Goal: Task Accomplishment & Management: Manage account settings

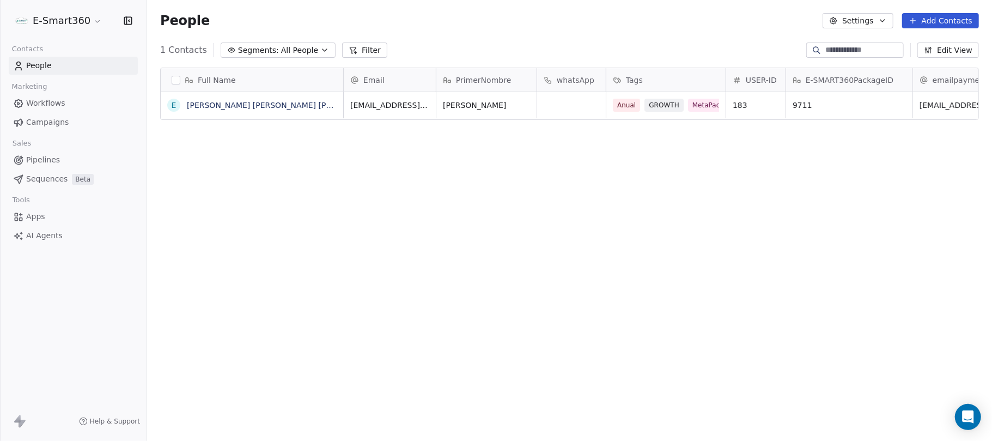
scroll to position [377, 834]
click at [125, 24] on icon "button" at bounding box center [127, 20] width 7 height 7
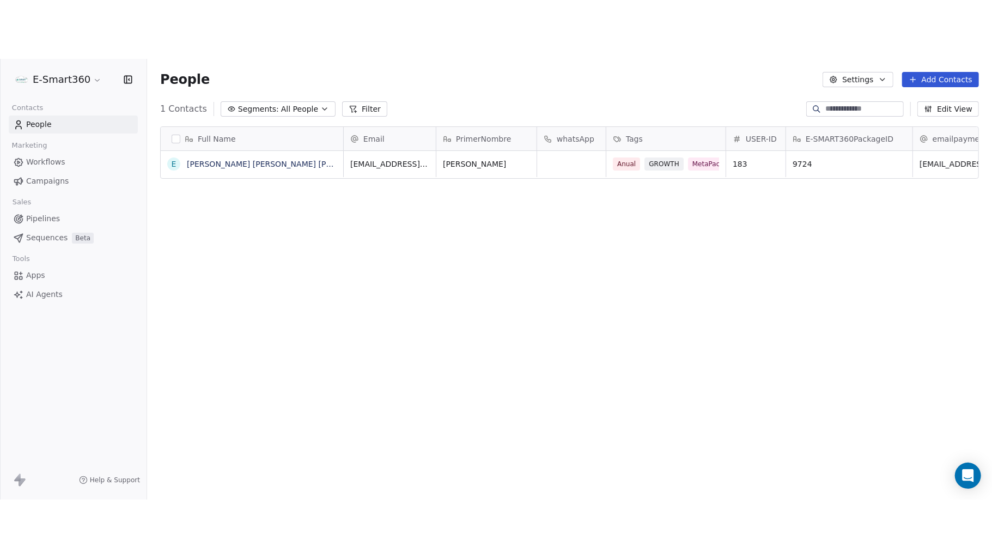
scroll to position [480, 834]
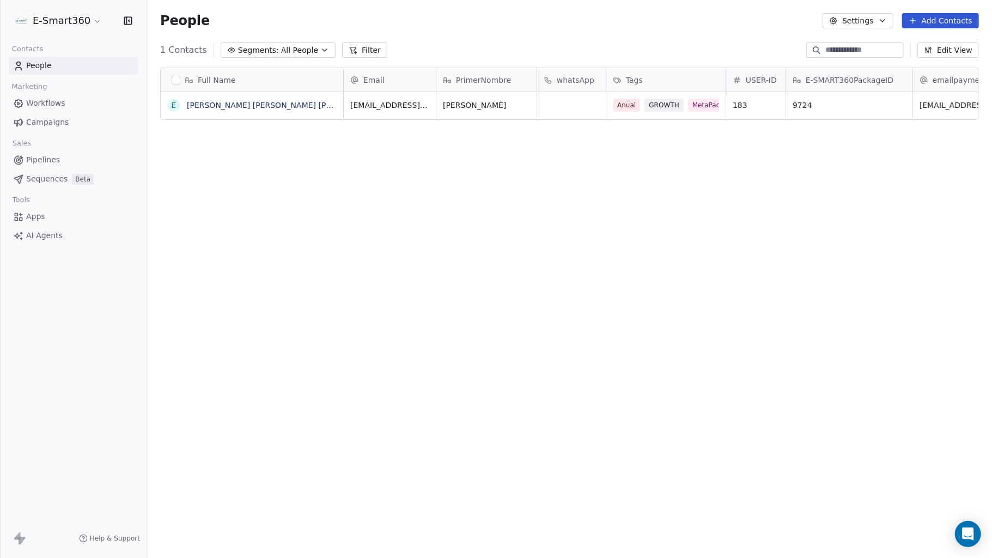
click at [130, 14] on div "E-Smart360" at bounding box center [73, 20] width 120 height 15
click at [129, 21] on icon "button" at bounding box center [129, 21] width 1 height 2
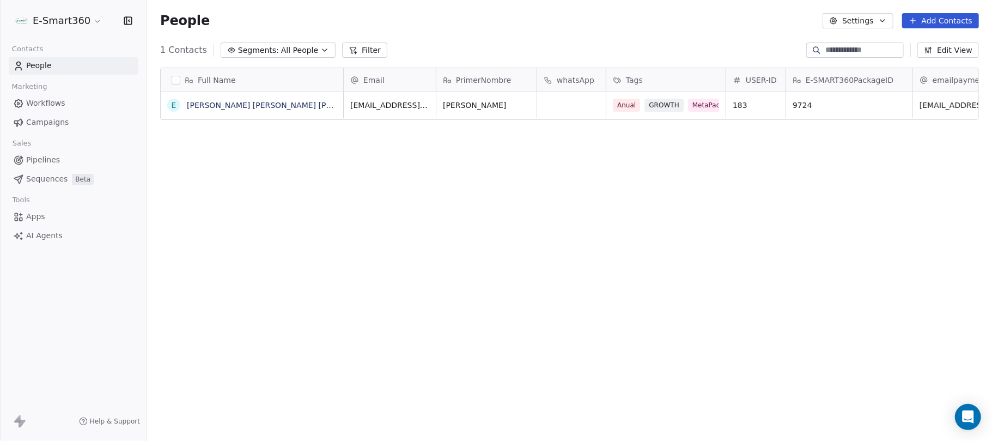
scroll to position [11, 11]
click at [750, 101] on span "183" at bounding box center [747, 105] width 26 height 11
click at [750, 101] on input "***" at bounding box center [769, 105] width 81 height 8
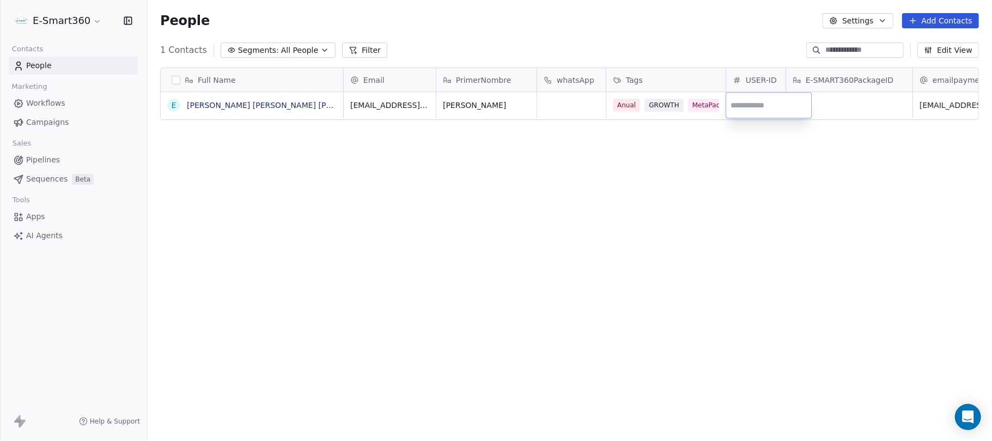
type input "******"
click at [767, 141] on html "E-Smart360 Contacts People Marketing Workflows Campaigns Sales Pipelines Sequen…" at bounding box center [496, 220] width 992 height 441
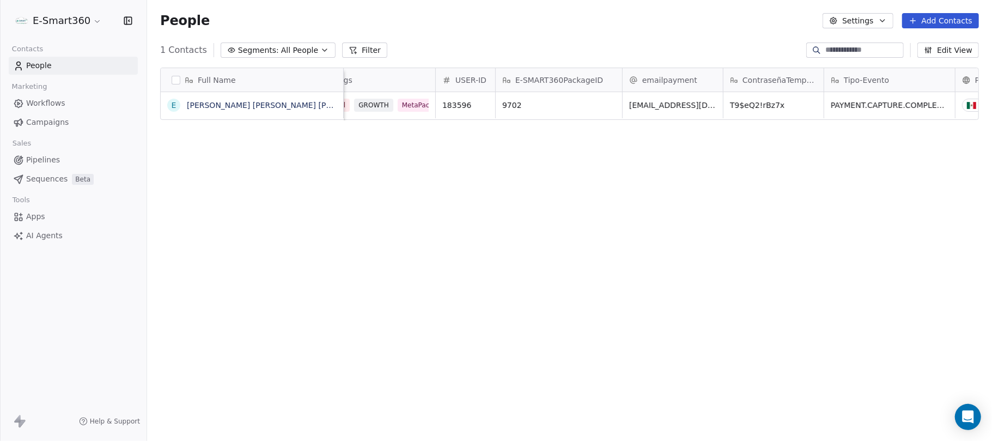
click at [124, 19] on icon "button" at bounding box center [127, 20] width 7 height 7
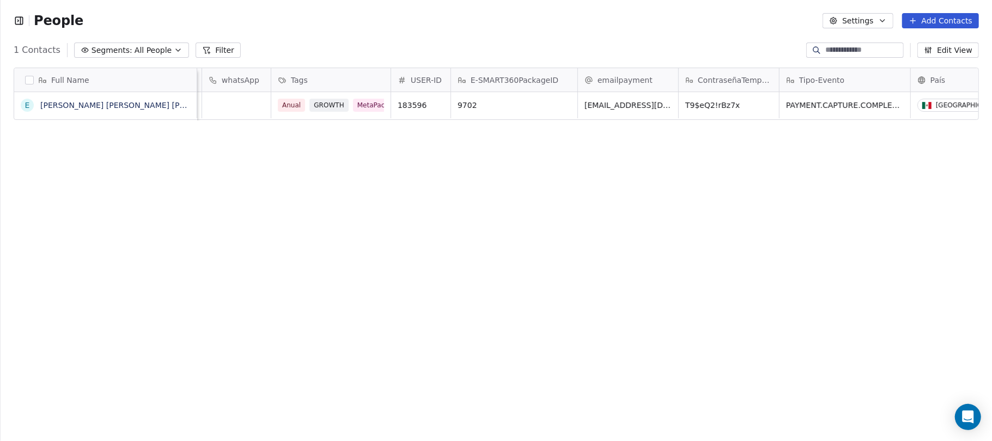
scroll to position [0, 72]
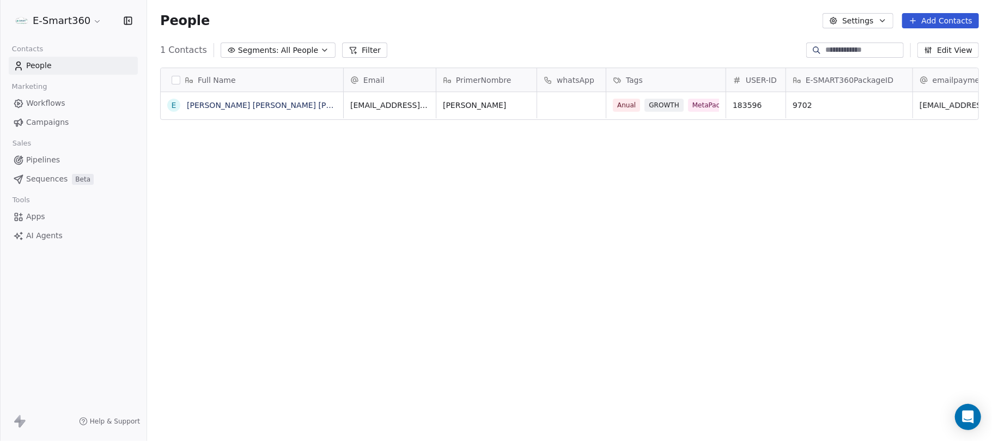
scroll to position [377, 834]
